Goal: Navigation & Orientation: Find specific page/section

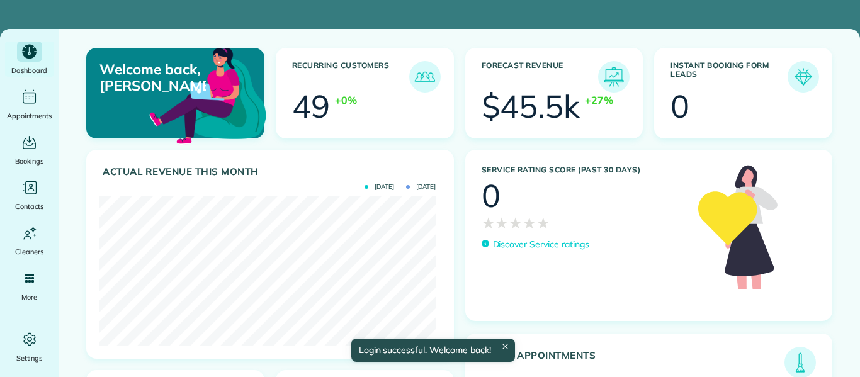
scroll to position [149, 336]
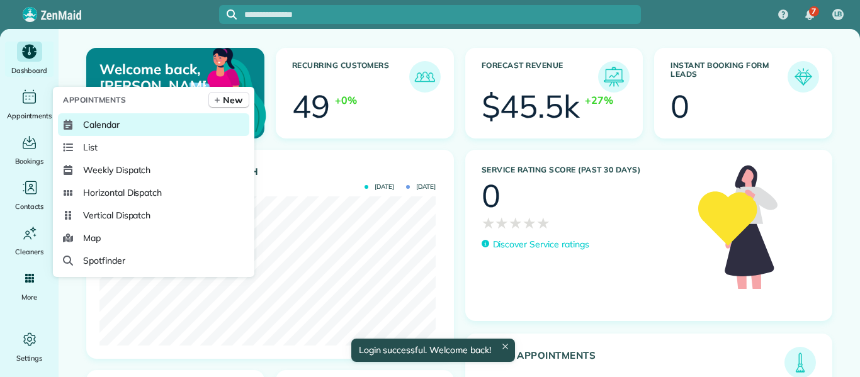
click at [105, 126] on span "Calendar" at bounding box center [101, 124] width 37 height 13
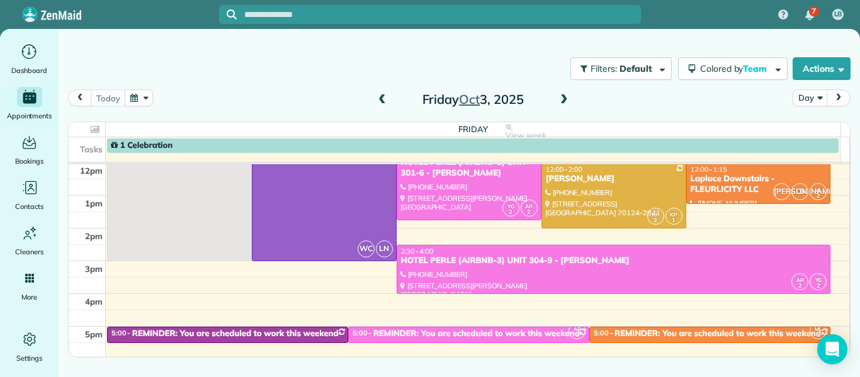
scroll to position [164, 0]
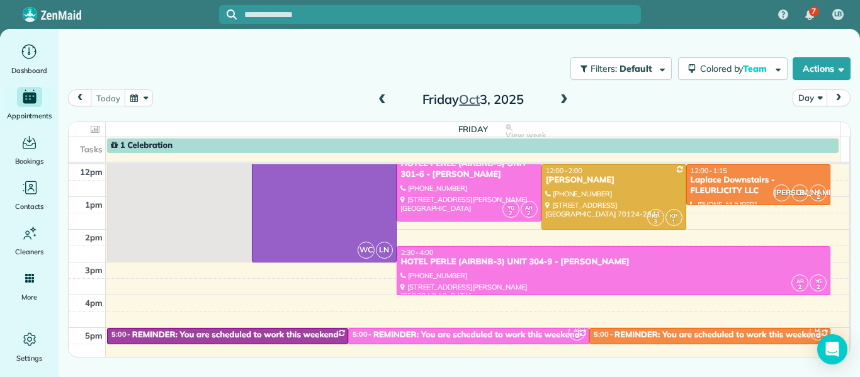
click at [564, 97] on span at bounding box center [564, 99] width 14 height 11
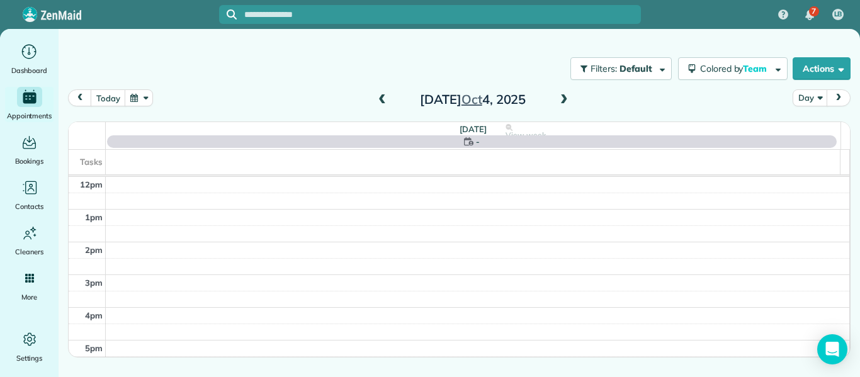
scroll to position [0, 0]
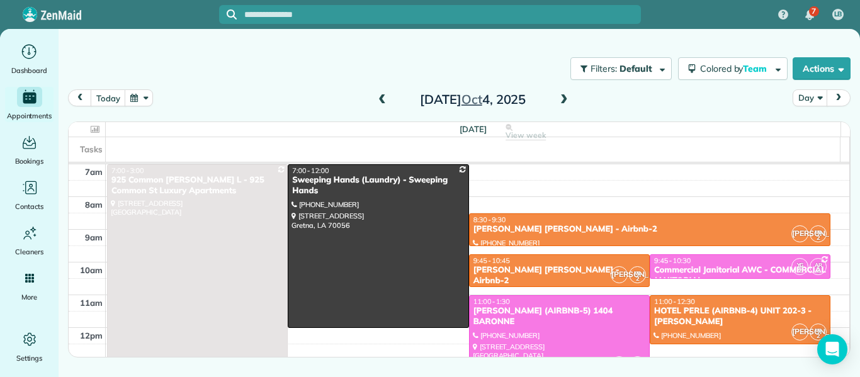
click at [564, 97] on span at bounding box center [564, 99] width 14 height 11
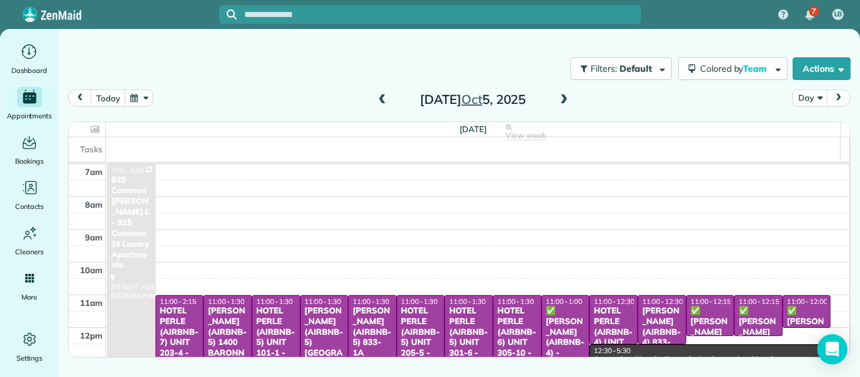
click at [385, 101] on span at bounding box center [382, 99] width 14 height 11
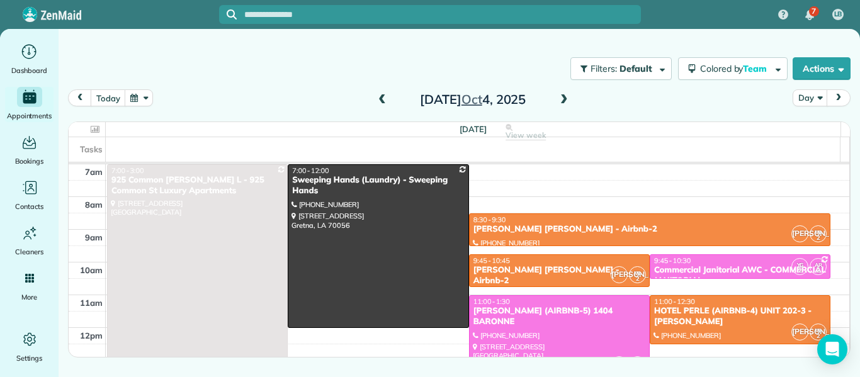
click at [382, 102] on span at bounding box center [382, 99] width 14 height 11
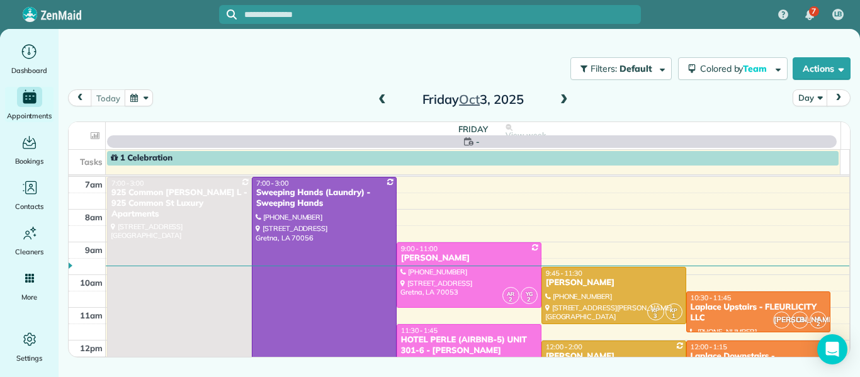
click at [382, 102] on span at bounding box center [382, 99] width 14 height 11
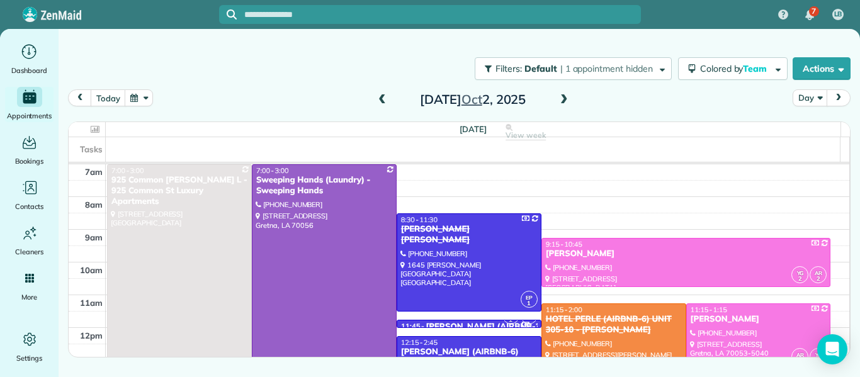
click at [568, 96] on span at bounding box center [564, 99] width 14 height 11
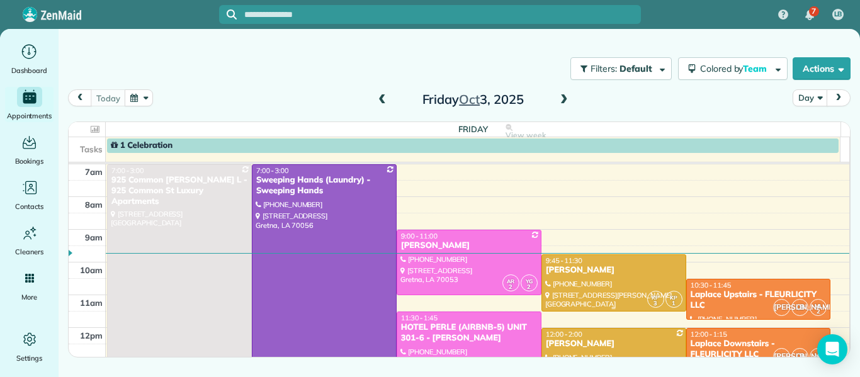
click at [588, 273] on div "[PERSON_NAME]" at bounding box center [613, 270] width 137 height 11
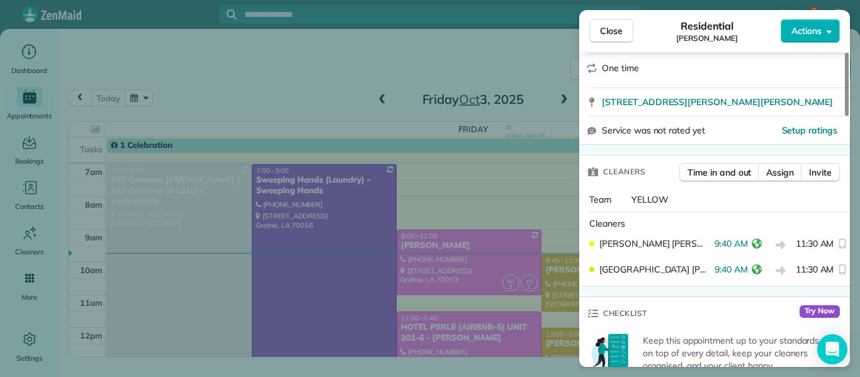
scroll to position [219, 0]
click at [618, 33] on span "Close" at bounding box center [611, 31] width 23 height 13
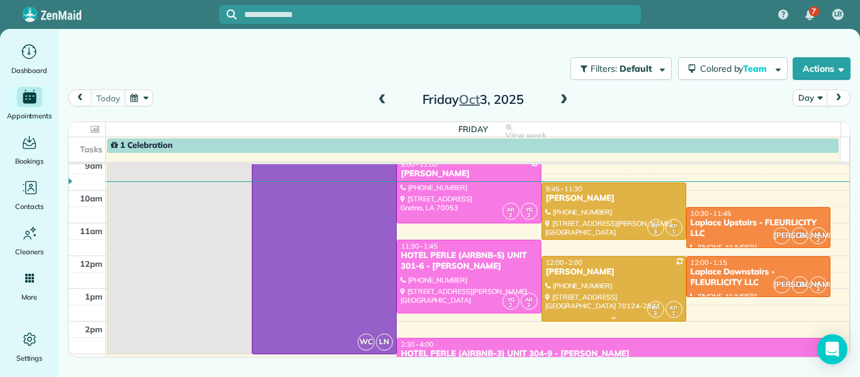
scroll to position [71, 0]
click at [168, 146] on span "1 Celebration" at bounding box center [142, 145] width 62 height 10
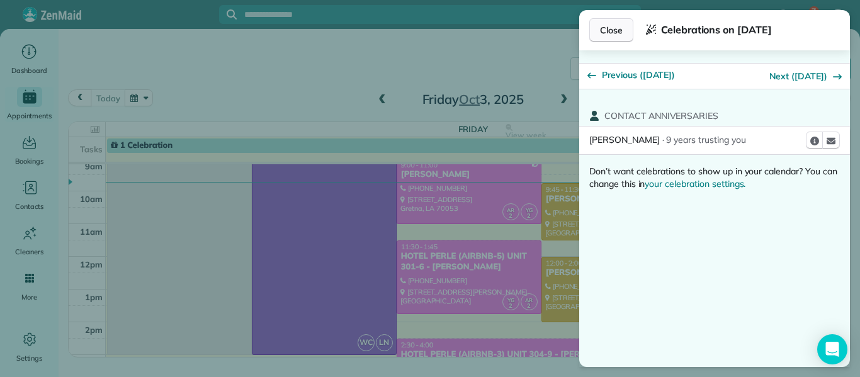
click at [626, 23] on button "Close" at bounding box center [611, 30] width 44 height 24
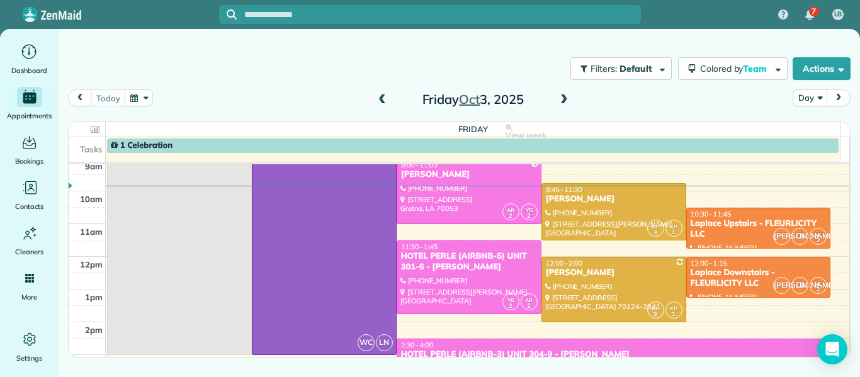
click at [562, 104] on span at bounding box center [564, 99] width 14 height 11
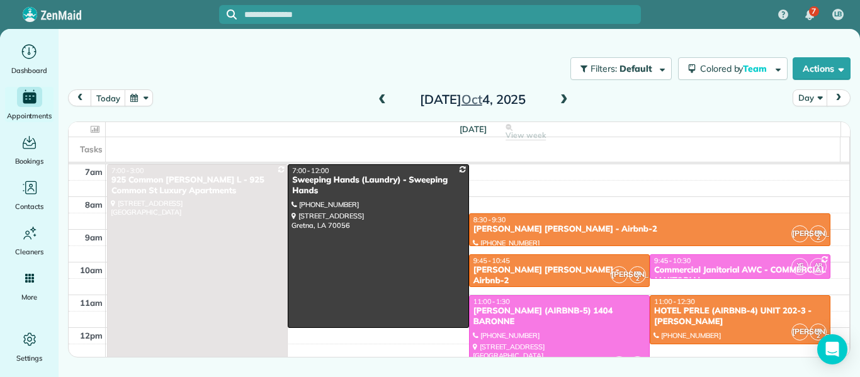
click at [382, 101] on span at bounding box center [382, 99] width 14 height 11
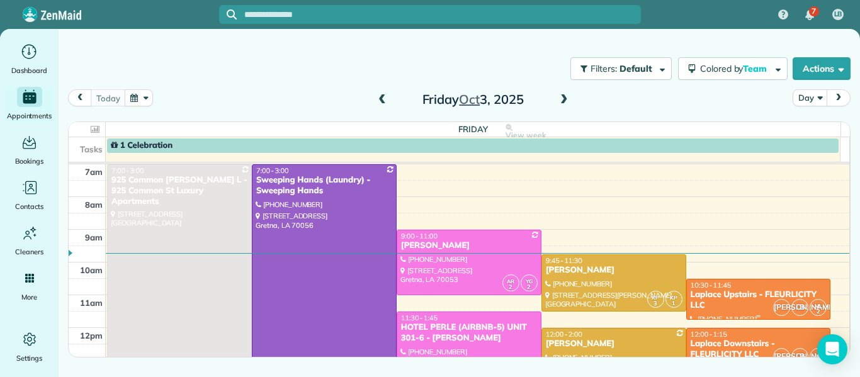
click at [731, 305] on div "Laplace Upstairs - FLEURLICITY LLC" at bounding box center [758, 299] width 137 height 21
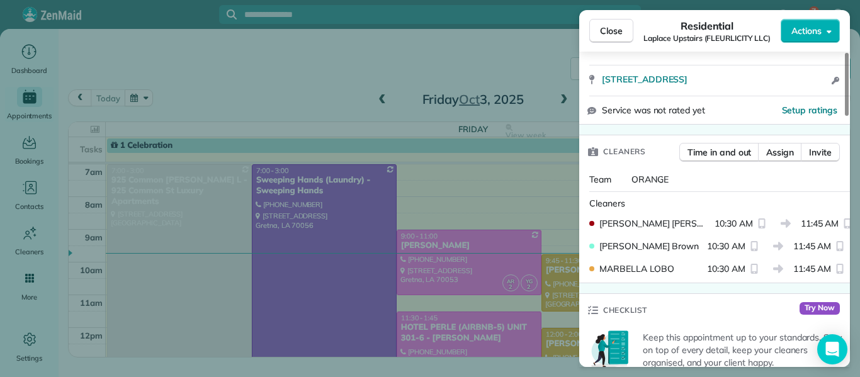
scroll to position [249, 0]
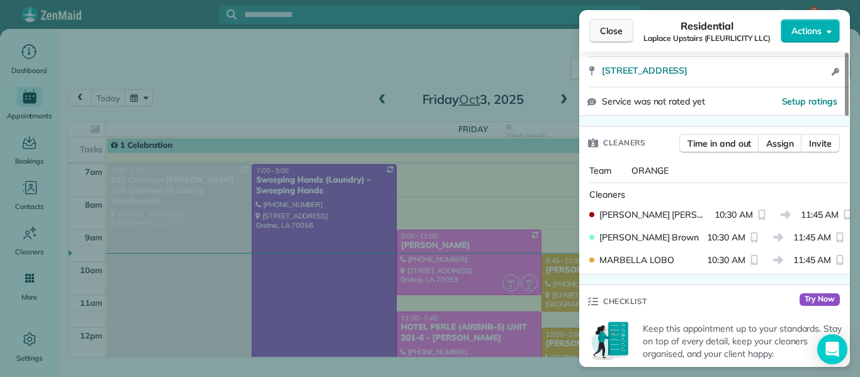
click at [609, 30] on span "Close" at bounding box center [611, 31] width 23 height 13
